Goal: Task Accomplishment & Management: Manage account settings

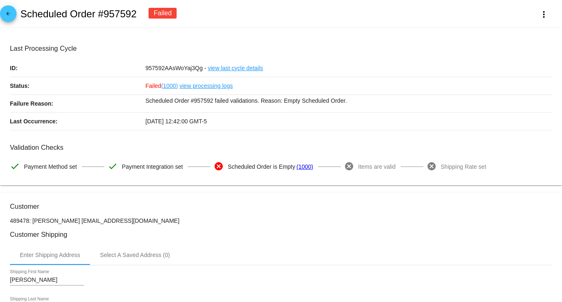
scroll to position [412, 0]
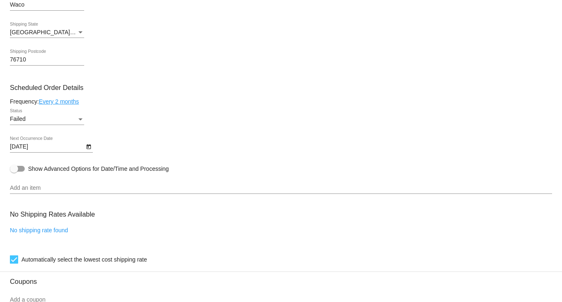
click at [242, 189] on input "Add an item" at bounding box center [281, 188] width 542 height 7
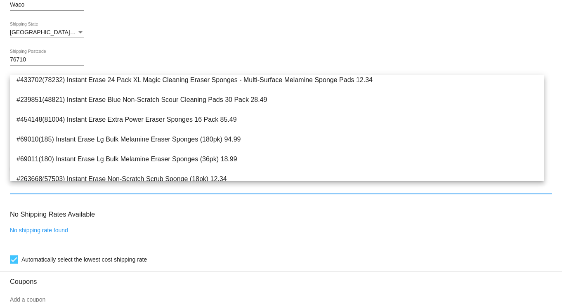
scroll to position [516, 0]
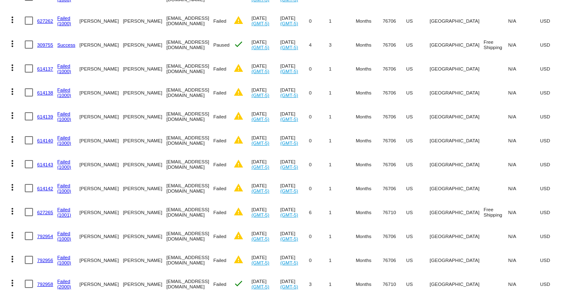
scroll to position [278, 0]
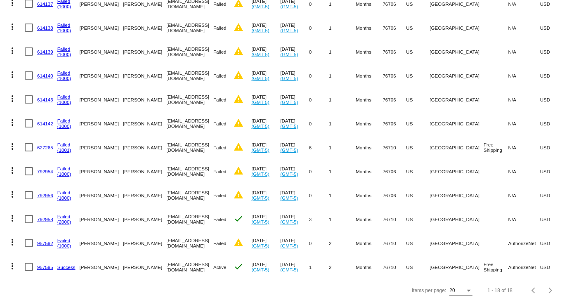
click at [43, 193] on link "792956" at bounding box center [45, 195] width 16 height 5
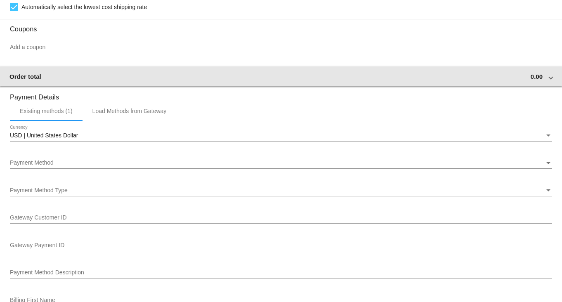
scroll to position [670, 0]
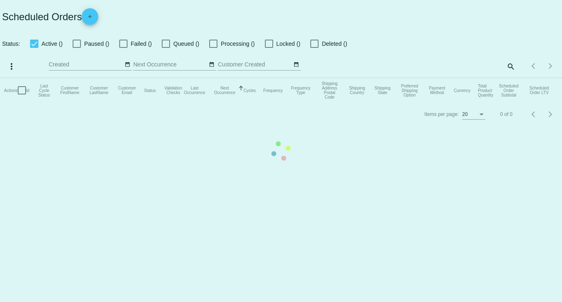
checkbox input "true"
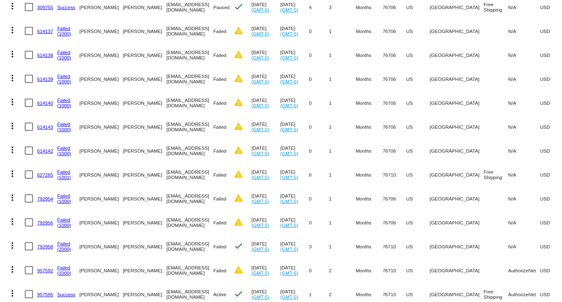
scroll to position [278, 0]
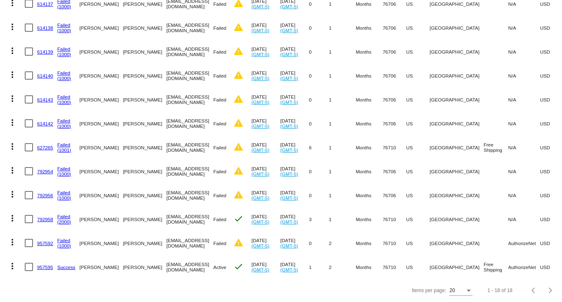
click at [47, 241] on link "957592" at bounding box center [45, 243] width 16 height 5
click at [47, 233] on body "Scheduled Orders add Status: Active (1) Paused (2) Failed (15) Queued (0) Proce…" at bounding box center [281, 151] width 562 height 302
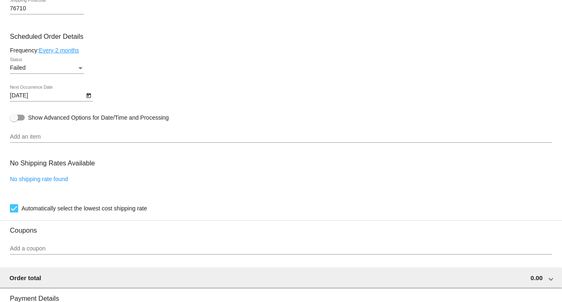
scroll to position [464, 0]
click at [197, 206] on div "Automatically select the lowest cost shipping rate" at bounding box center [281, 208] width 542 height 10
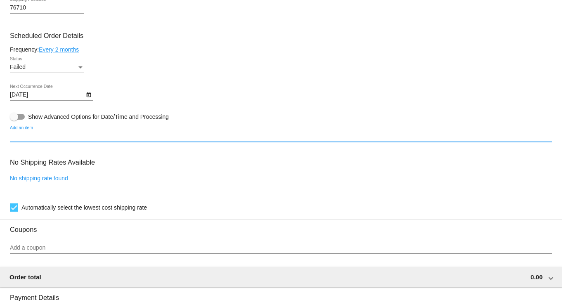
click at [125, 138] on input "Add an item" at bounding box center [281, 136] width 542 height 7
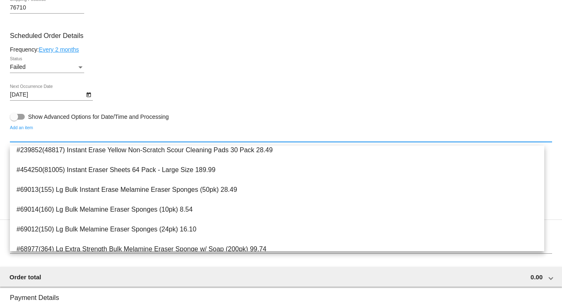
scroll to position [928, 0]
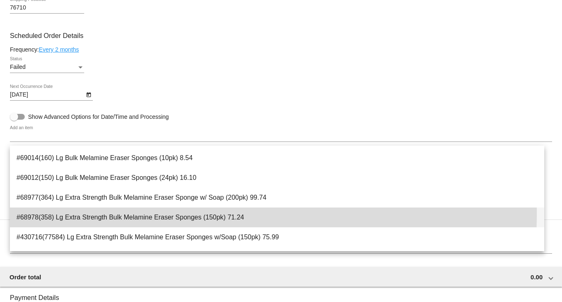
click at [129, 212] on span "#68978(358) Lg Extra Strength Bulk Melamine Eraser Sponges (150pk) 71.24" at bounding box center [277, 218] width 521 height 20
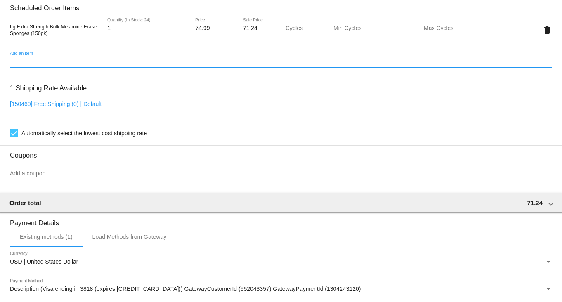
scroll to position [412, 0]
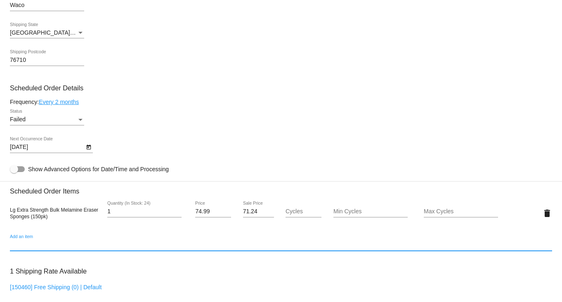
click at [91, 151] on icon "Open calendar" at bounding box center [89, 147] width 6 height 10
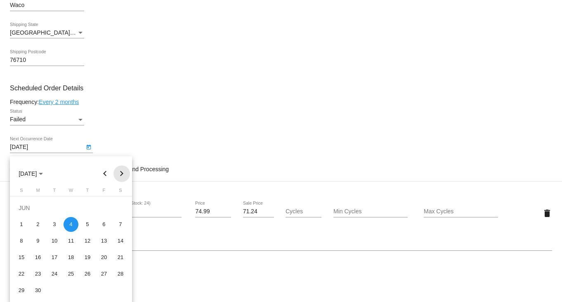
click at [120, 175] on button "Next month" at bounding box center [121, 173] width 17 height 17
click at [107, 257] on div "19" at bounding box center [104, 257] width 15 height 15
type input "[DATE]"
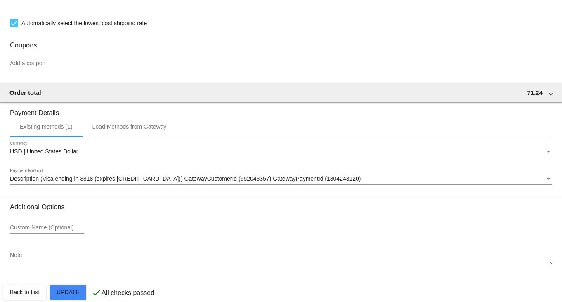
scroll to position [721, 0]
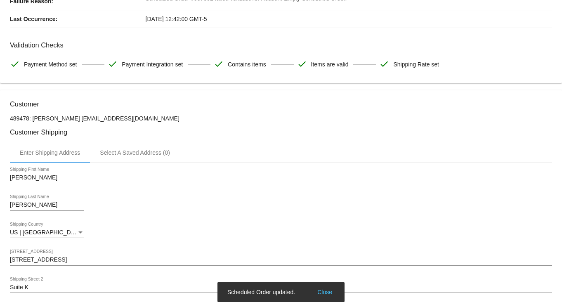
scroll to position [0, 0]
